Goal: Information Seeking & Learning: Check status

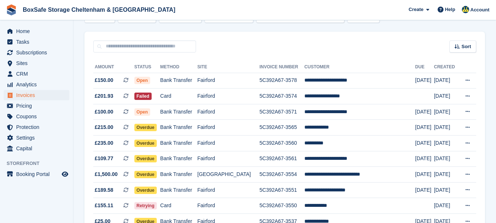
scroll to position [50, 0]
click at [25, 29] on span "Home" at bounding box center [38, 31] width 44 height 10
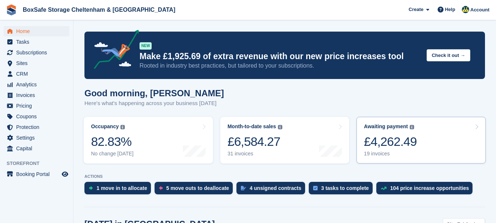
click at [382, 142] on div "£4,262.49" at bounding box center [389, 141] width 53 height 15
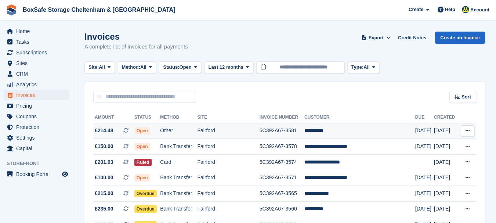
click at [321, 129] on td "**********" at bounding box center [359, 131] width 111 height 16
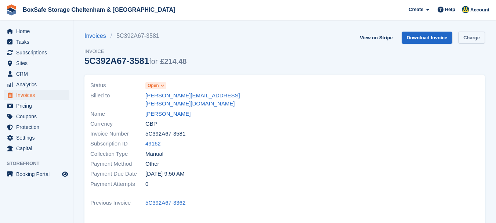
click at [472, 40] on link "Charge" at bounding box center [471, 38] width 27 height 12
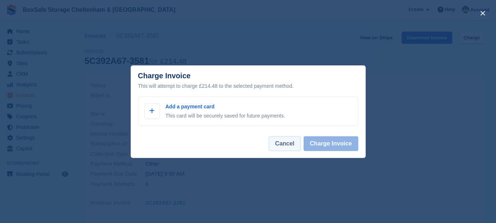
click at [297, 142] on button "Cancel" at bounding box center [284, 143] width 32 height 15
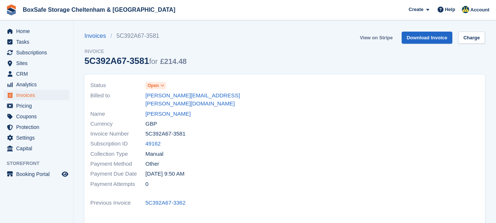
click at [375, 43] on link "View on Stripe" at bounding box center [376, 38] width 39 height 12
click at [22, 28] on span "Home" at bounding box center [38, 31] width 44 height 10
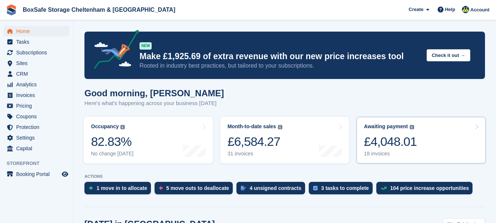
click at [401, 137] on div "£4,048.01" at bounding box center [389, 141] width 53 height 15
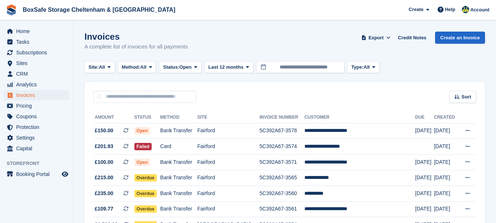
scroll to position [218, 0]
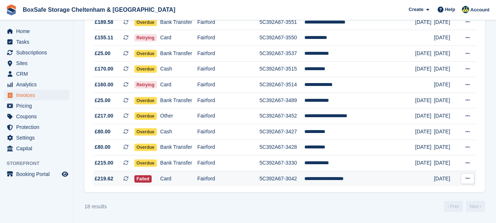
click at [326, 178] on td "**********" at bounding box center [359, 178] width 111 height 15
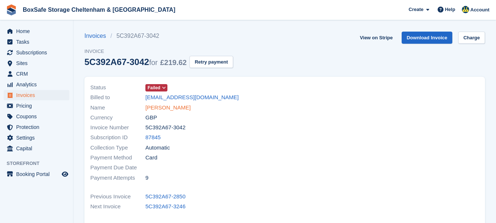
click at [180, 109] on link "[PERSON_NAME]" at bounding box center [167, 107] width 45 height 8
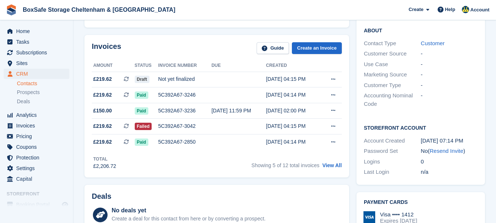
scroll to position [184, 0]
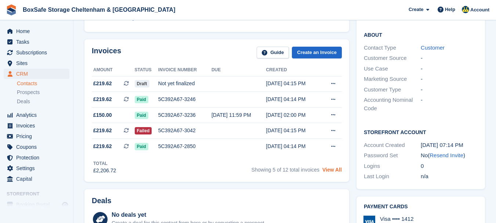
click at [334, 167] on link "View All" at bounding box center [331, 170] width 19 height 6
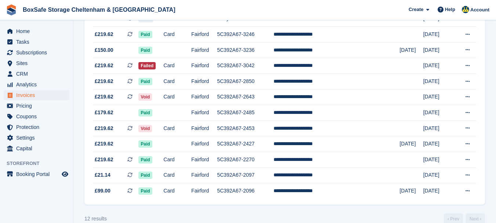
scroll to position [124, 0]
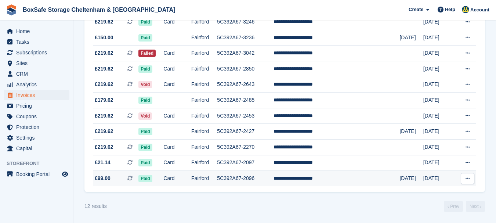
click at [191, 181] on td "Card" at bounding box center [177, 178] width 28 height 15
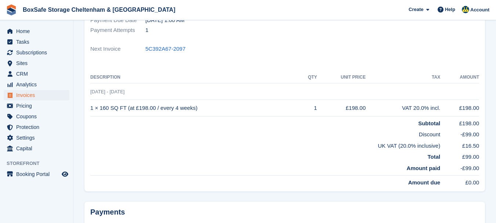
scroll to position [145, 0]
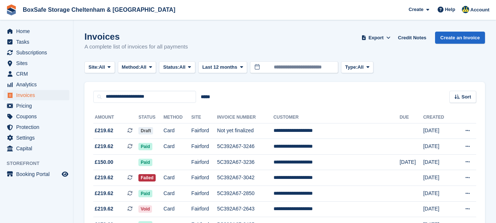
scroll to position [124, 0]
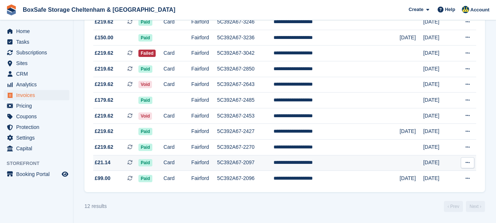
click at [259, 164] on td "5C392A67-2097" at bounding box center [245, 163] width 56 height 16
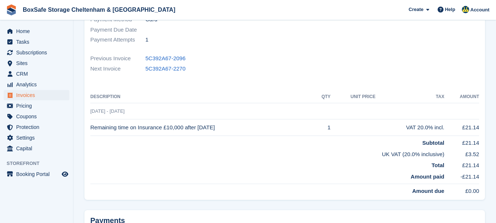
scroll to position [126, 0]
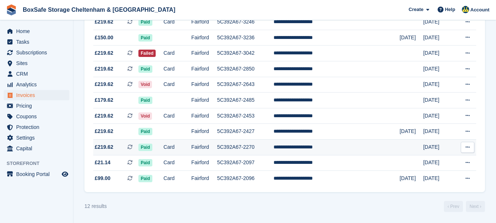
scroll to position [124, 0]
click at [217, 146] on td "Fairford" at bounding box center [204, 147] width 26 height 16
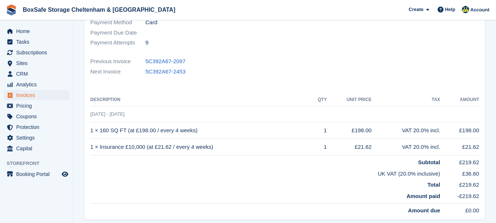
scroll to position [134, 0]
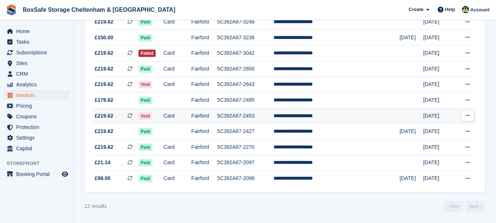
scroll to position [124, 0]
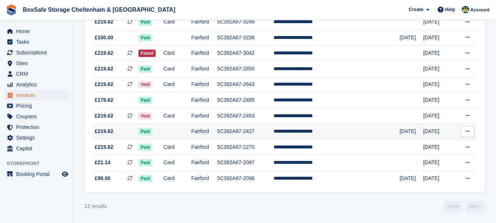
click at [253, 135] on td "5C392A67-2427" at bounding box center [245, 132] width 56 height 16
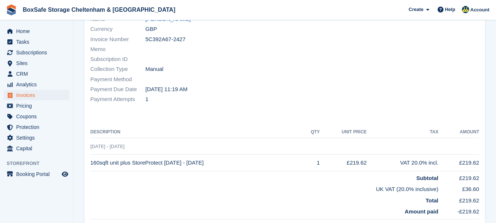
scroll to position [71, 0]
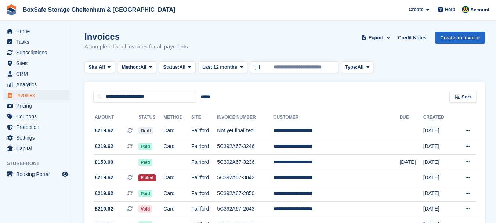
scroll to position [124, 0]
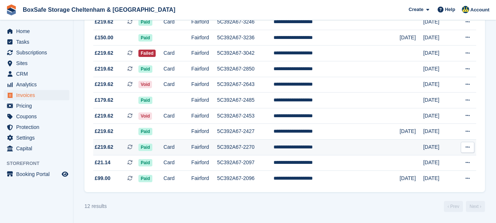
click at [249, 147] on td "5C392A67-2270" at bounding box center [245, 147] width 56 height 16
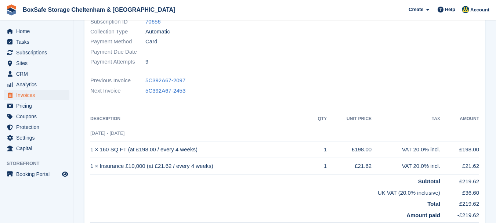
scroll to position [121, 0]
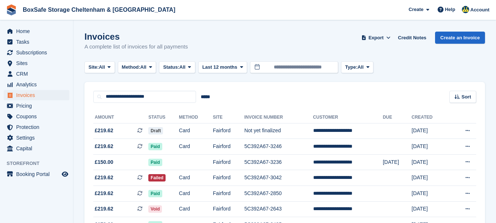
scroll to position [124, 0]
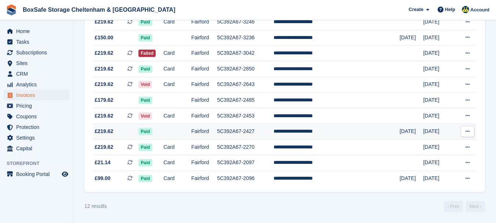
click at [249, 132] on td "5C392A67-2427" at bounding box center [245, 132] width 56 height 16
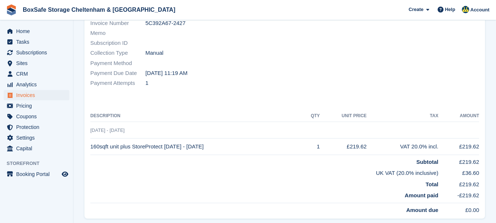
scroll to position [105, 0]
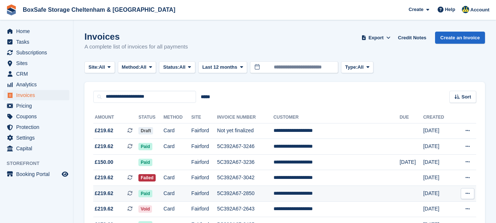
scroll to position [124, 0]
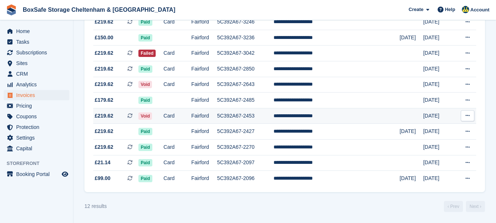
click at [260, 116] on td "5C392A67-2453" at bounding box center [245, 116] width 56 height 16
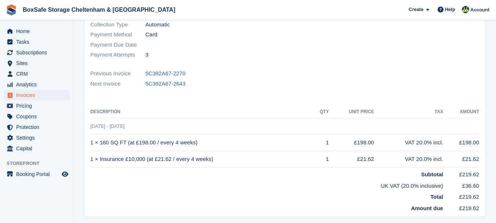
scroll to position [121, 0]
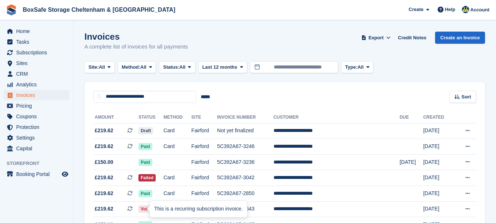
scroll to position [124, 0]
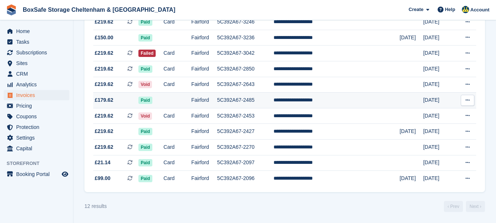
click at [247, 100] on td "5C392A67-2485" at bounding box center [245, 100] width 56 height 16
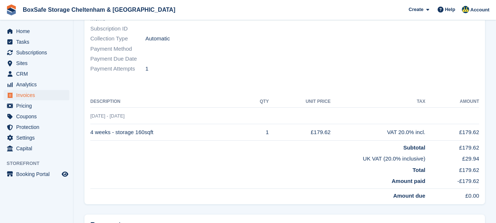
scroll to position [116, 0]
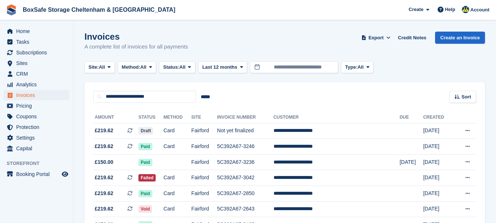
scroll to position [124, 0]
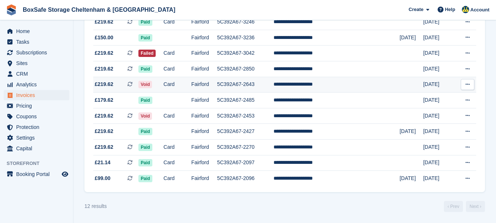
click at [217, 85] on td "Fairford" at bounding box center [204, 85] width 26 height 16
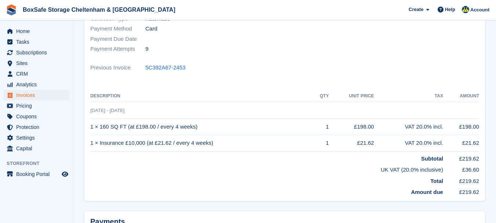
scroll to position [128, 0]
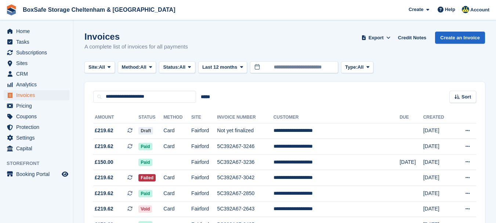
scroll to position [124, 0]
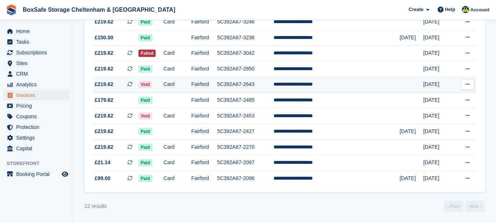
click at [273, 84] on td "5C392A67-2643" at bounding box center [245, 85] width 56 height 16
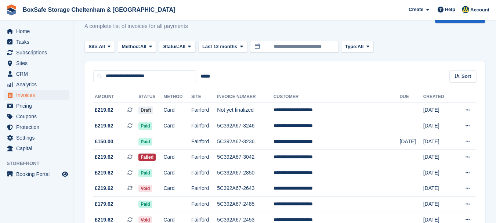
scroll to position [17, 0]
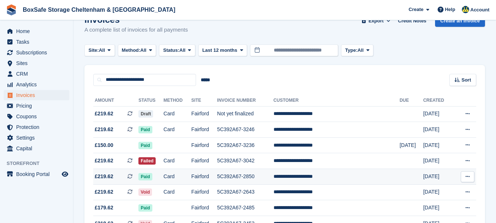
click at [243, 179] on td "5C392A67-2850" at bounding box center [245, 177] width 56 height 16
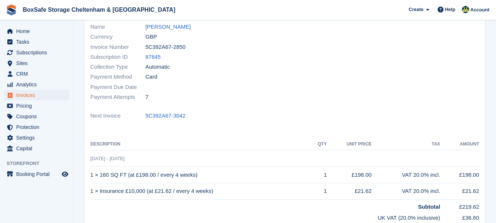
scroll to position [80, 0]
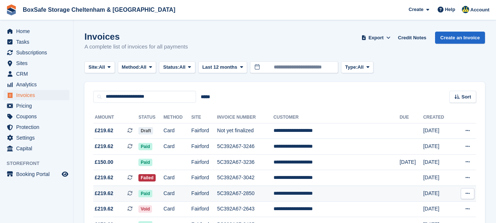
scroll to position [17, 0]
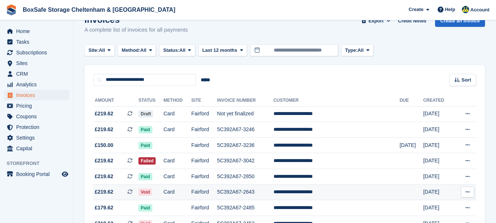
click at [268, 195] on td "5C392A67-2643" at bounding box center [245, 192] width 56 height 16
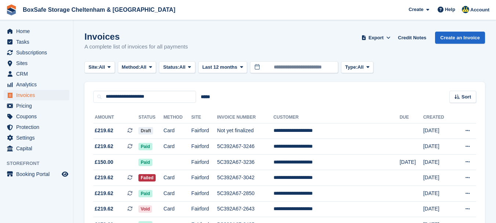
scroll to position [17, 0]
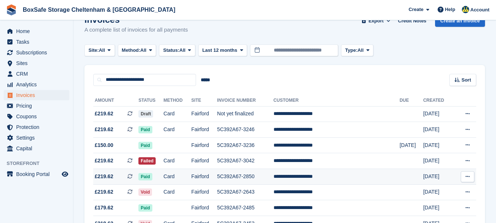
click at [250, 173] on td "5C392A67-2850" at bounding box center [245, 177] width 56 height 16
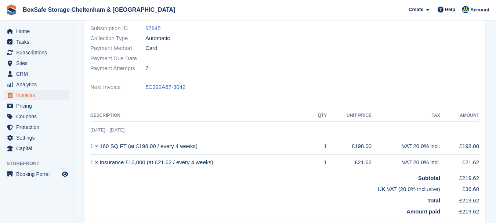
scroll to position [72, 0]
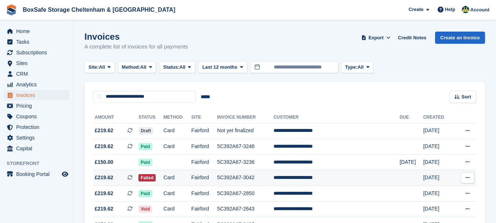
scroll to position [17, 0]
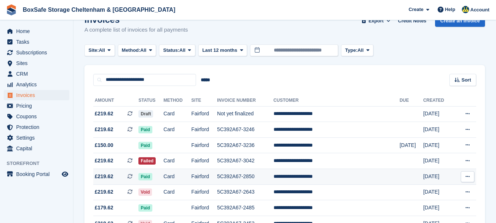
click at [251, 176] on td "5C392A67-2850" at bounding box center [245, 177] width 56 height 16
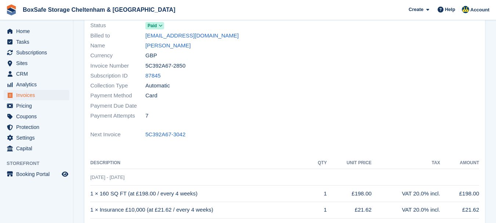
scroll to position [68, 0]
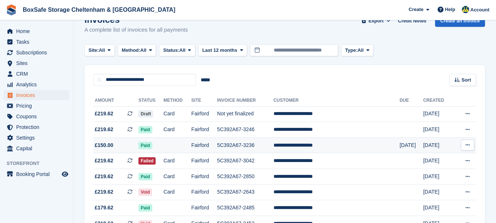
scroll to position [17, 0]
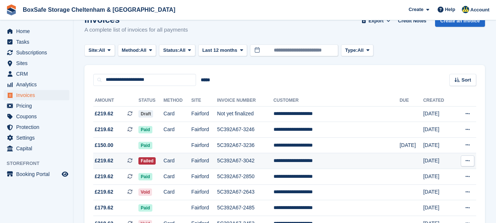
click at [243, 160] on td "5C392A67-3042" at bounding box center [245, 161] width 56 height 16
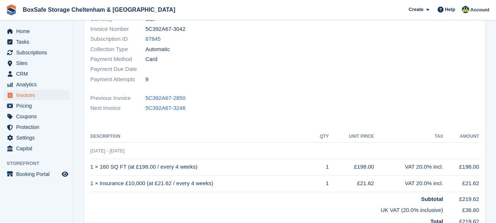
scroll to position [100, 0]
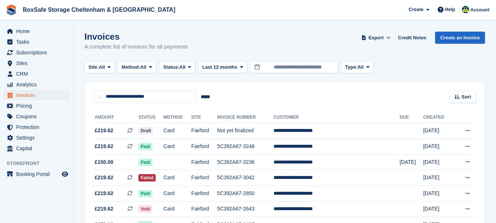
scroll to position [17, 0]
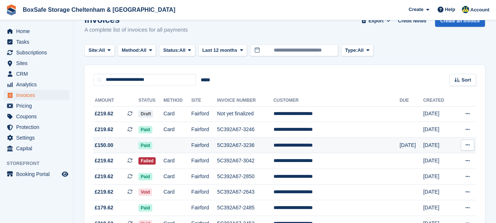
click at [252, 145] on td "5C392A67-3236" at bounding box center [245, 145] width 56 height 16
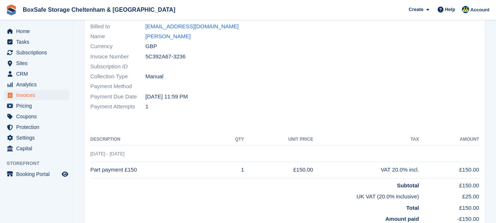
scroll to position [76, 0]
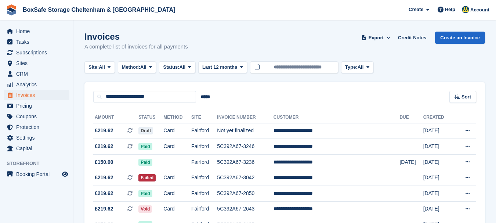
scroll to position [17, 0]
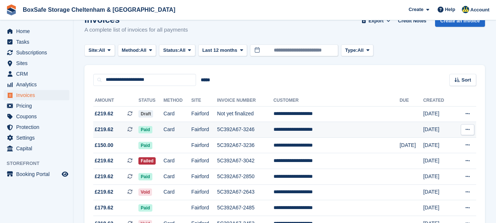
click at [273, 133] on td "5C392A67-3246" at bounding box center [245, 130] width 56 height 16
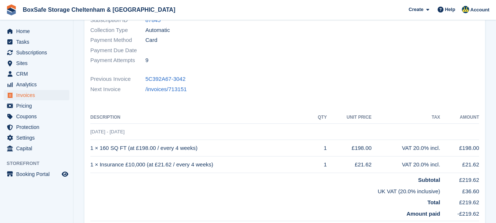
scroll to position [121, 0]
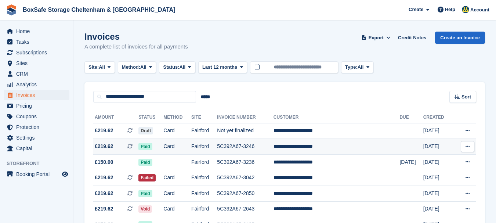
scroll to position [17, 0]
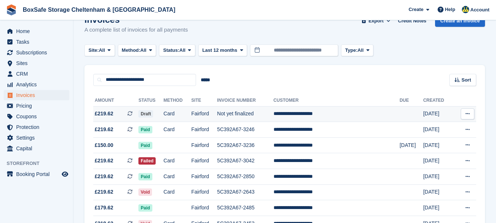
click at [255, 115] on td "Not yet finalized" at bounding box center [245, 114] width 56 height 16
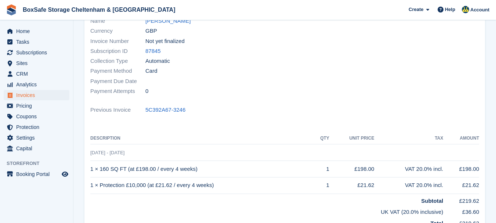
scroll to position [88, 0]
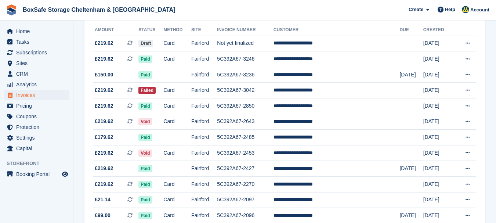
scroll to position [86, 0]
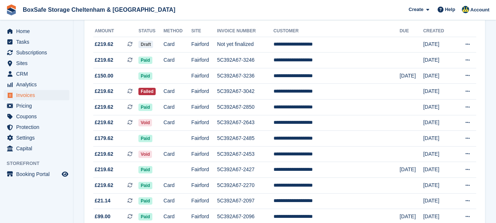
drag, startPoint x: 493, startPoint y: 119, endPoint x: 500, endPoint y: 41, distance: 78.4
click at [495, 43] on html "BoxSafe Storage Cheltenham & Fairford Create Subscription Invoice Contact Deal …" at bounding box center [248, 25] width 496 height 223
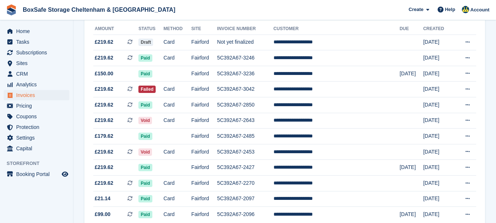
scroll to position [87, 0]
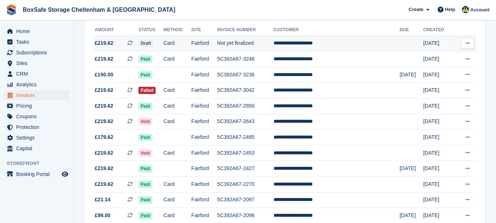
click at [259, 46] on td "Not yet finalized" at bounding box center [245, 44] width 56 height 16
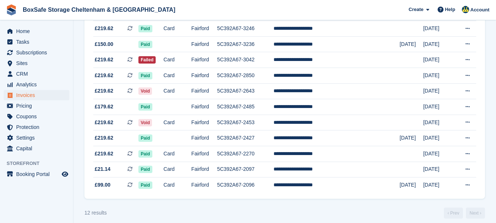
scroll to position [112, 0]
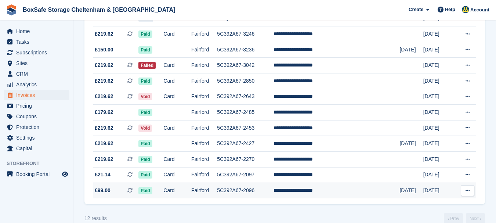
click at [266, 193] on td "5C392A67-2096" at bounding box center [245, 190] width 56 height 15
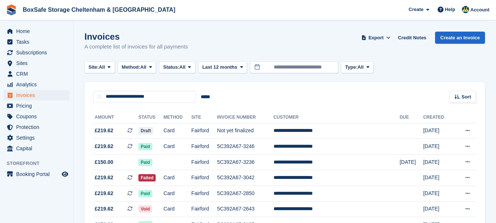
scroll to position [112, 0]
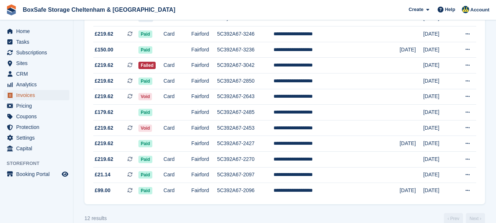
click at [41, 96] on span "Invoices" at bounding box center [38, 95] width 44 height 10
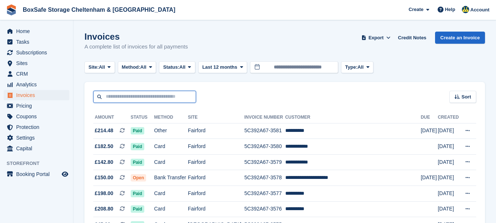
click at [132, 95] on input "text" at bounding box center [144, 97] width 103 height 12
type input "*****"
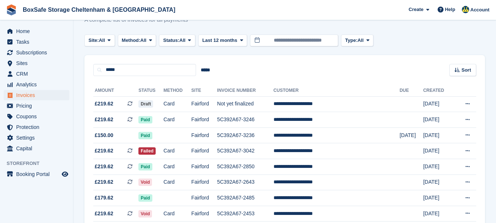
scroll to position [1, 0]
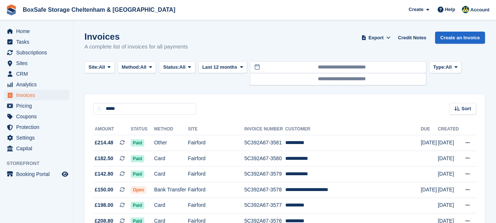
click at [34, 33] on span "Home" at bounding box center [38, 31] width 44 height 10
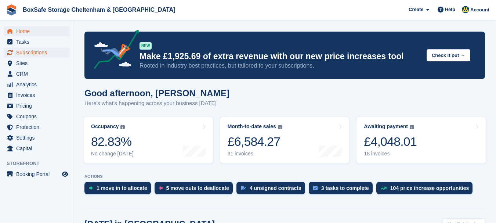
click at [38, 49] on span "Subscriptions" at bounding box center [38, 52] width 44 height 10
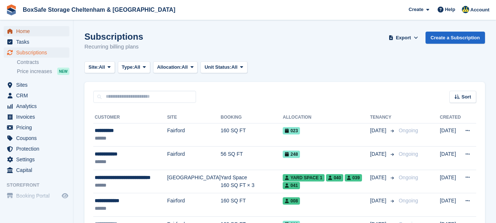
click at [28, 29] on span "Home" at bounding box center [38, 31] width 44 height 10
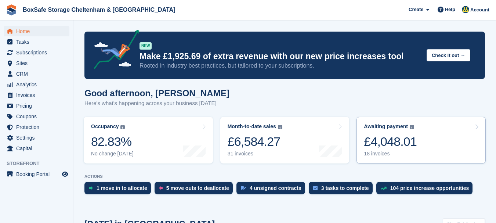
click at [407, 129] on div "Awaiting payment The total outstanding balance on all open invoices." at bounding box center [388, 126] width 50 height 6
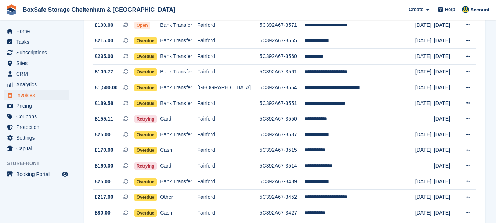
scroll to position [218, 0]
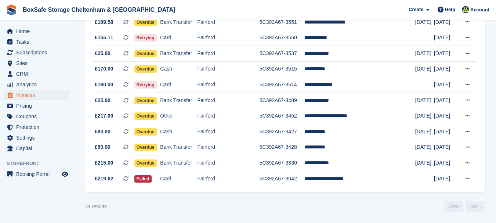
click at [335, 179] on td "**********" at bounding box center [359, 178] width 111 height 15
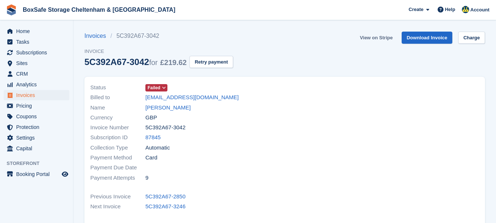
click at [374, 40] on link "View on Stripe" at bounding box center [376, 38] width 39 height 12
